Goal: Task Accomplishment & Management: Complete application form

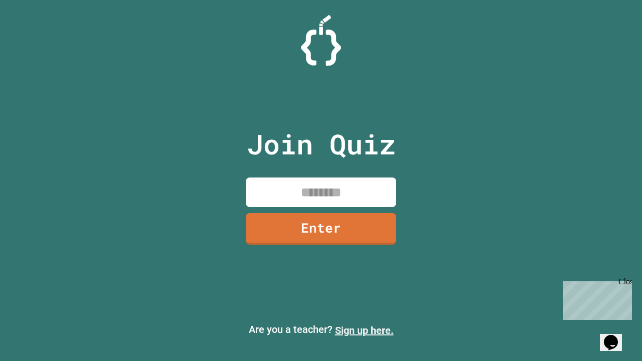
click at [364, 331] on link "Sign up here." at bounding box center [364, 331] width 59 height 12
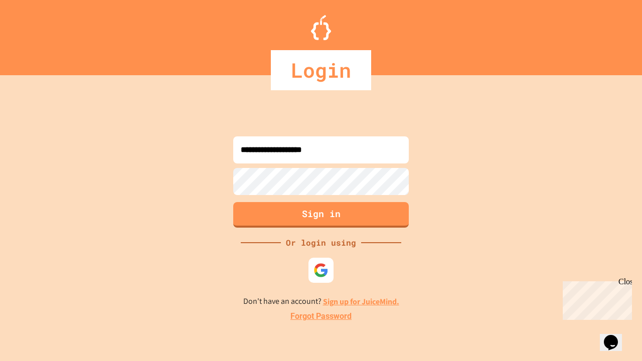
type input "**********"
